Goal: Transaction & Acquisition: Purchase product/service

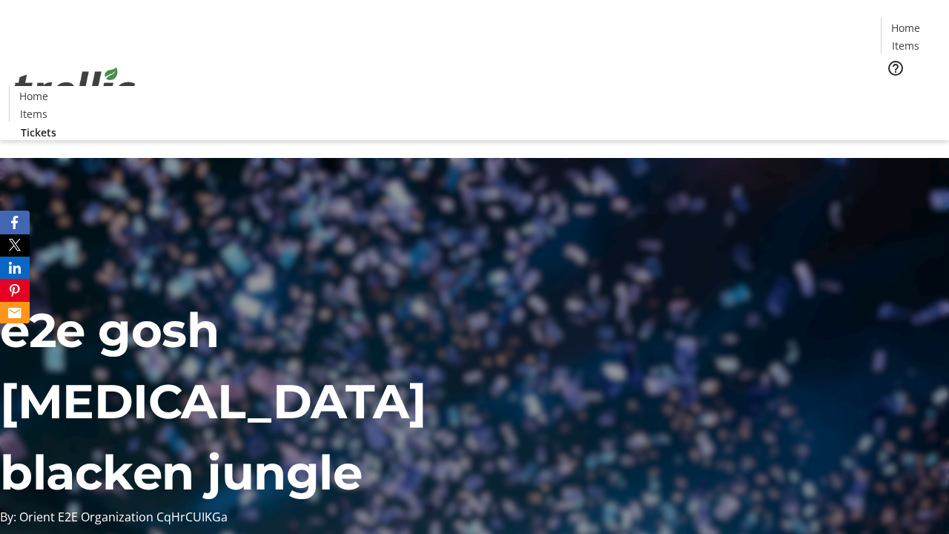
click at [892, 86] on span "Tickets" at bounding box center [910, 94] width 36 height 16
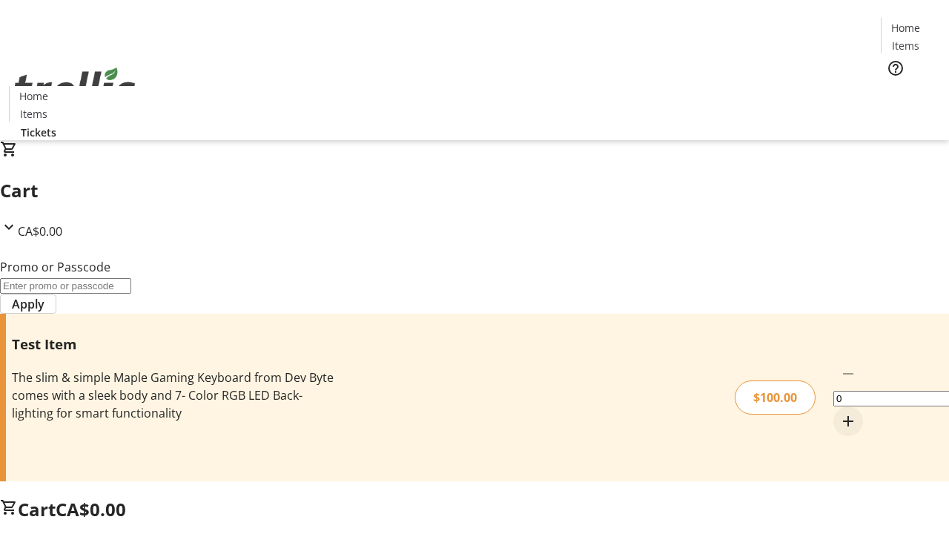
click at [839, 412] on mat-icon "Increment by one" at bounding box center [848, 421] width 18 height 18
type input "1"
type input "PERCENT"
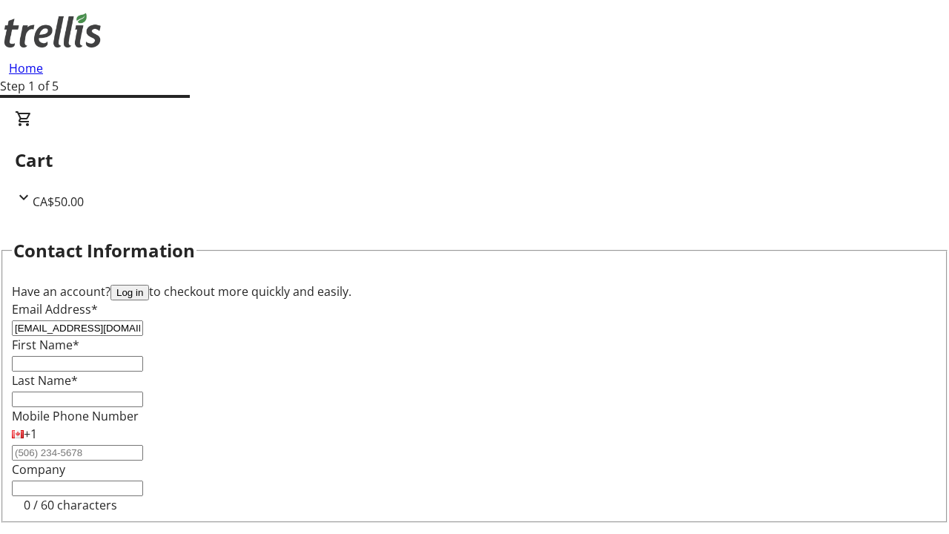
type input "[EMAIL_ADDRESS][DOMAIN_NAME]"
type input "[PERSON_NAME]"
type input "King"
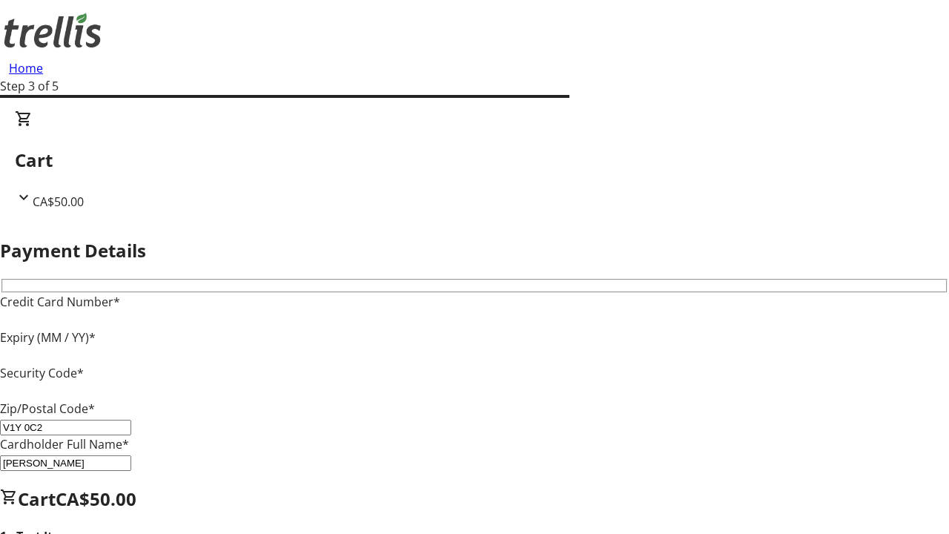
type input "V1Y 0C2"
